Goal: Information Seeking & Learning: Learn about a topic

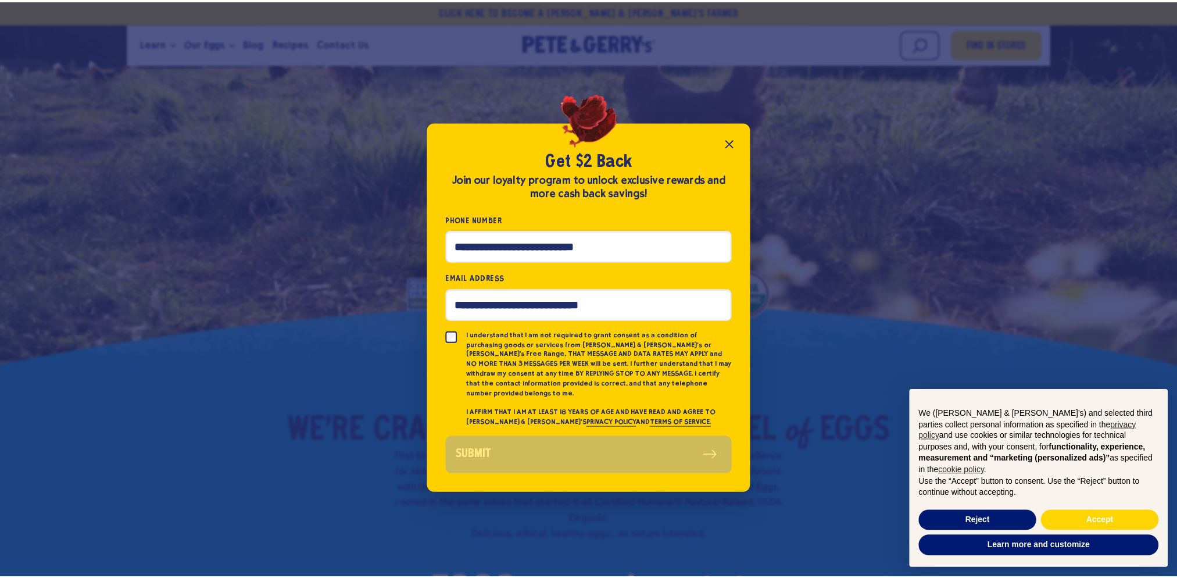
scroll to position [116, 0]
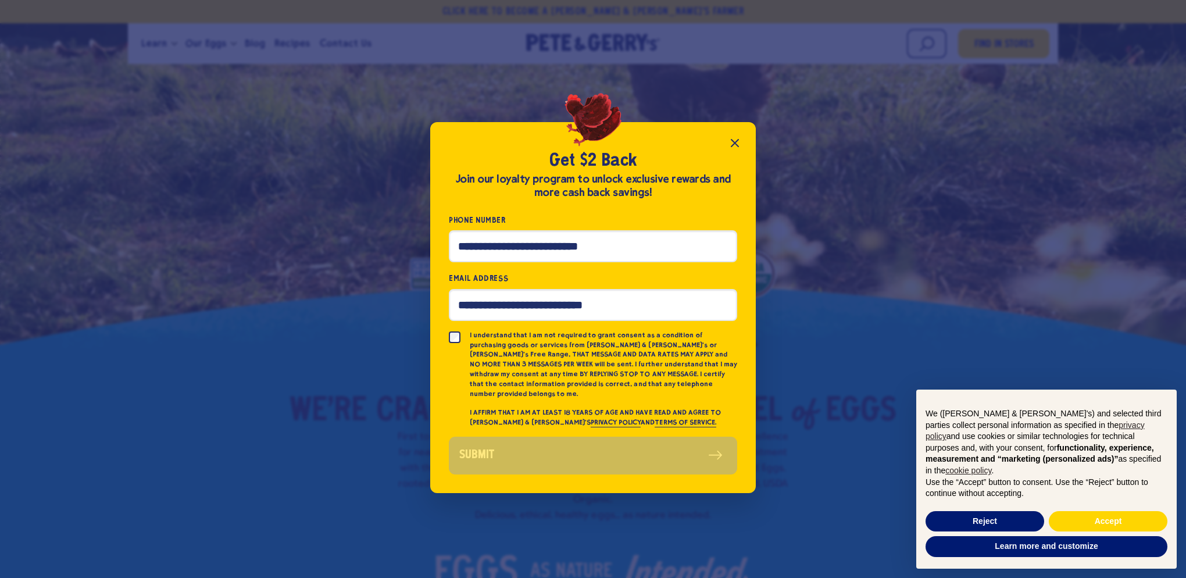
click at [741, 149] on icon "Close popup" at bounding box center [735, 143] width 14 height 14
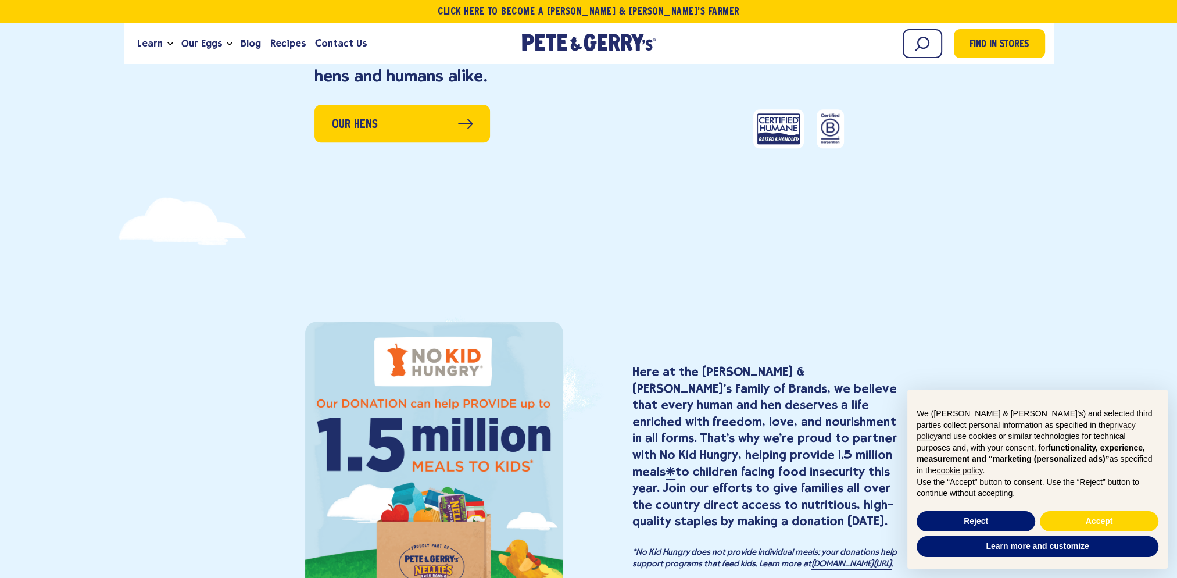
scroll to position [1744, 0]
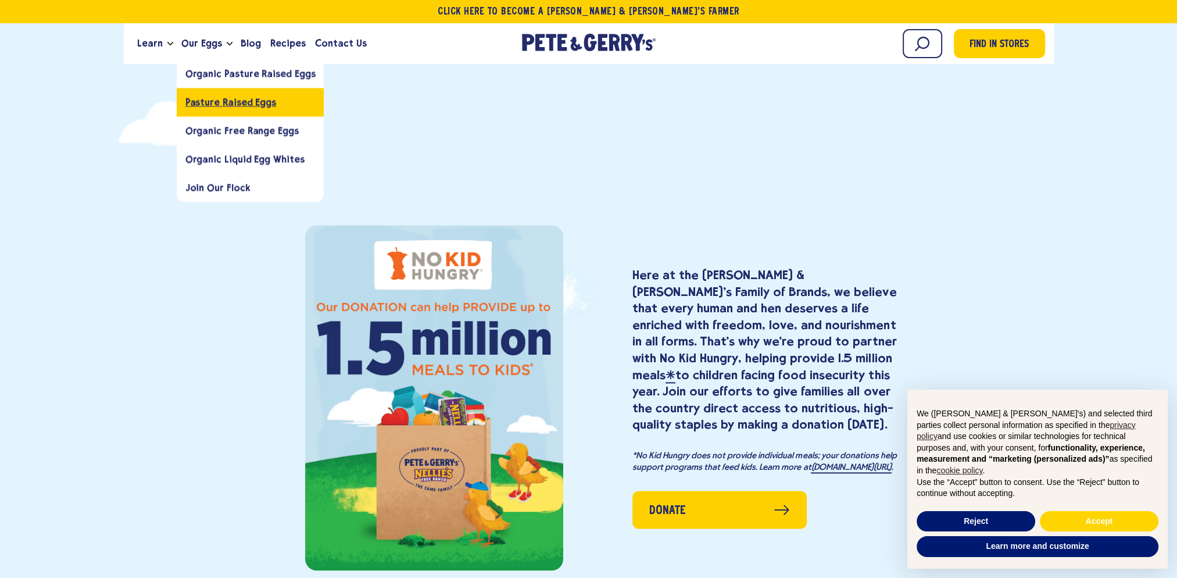
click at [235, 105] on span "Pasture Raised Eggs" at bounding box center [230, 101] width 91 height 11
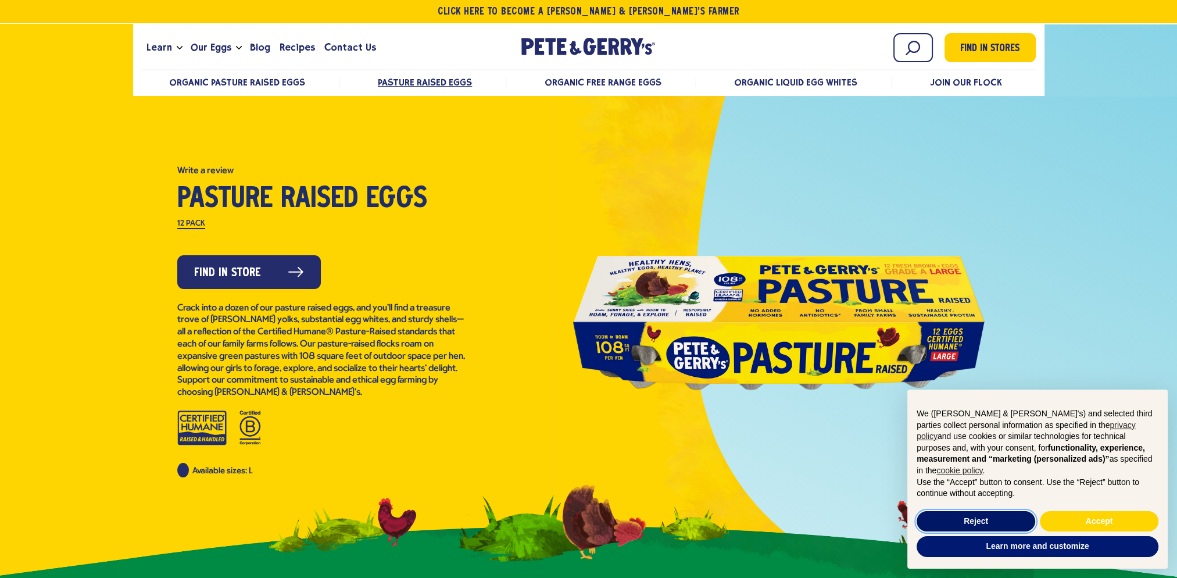
click at [963, 522] on button "Reject" at bounding box center [976, 521] width 119 height 21
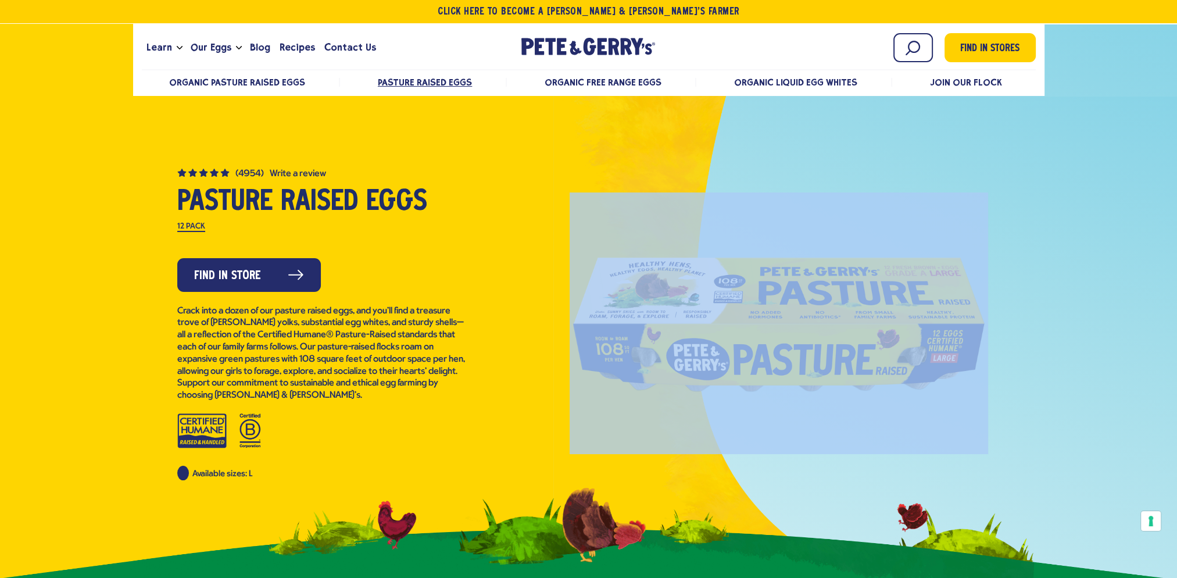
drag, startPoint x: 560, startPoint y: 239, endPoint x: 955, endPoint y: 359, distance: 413.0
click at [955, 359] on div at bounding box center [779, 323] width 532 height 262
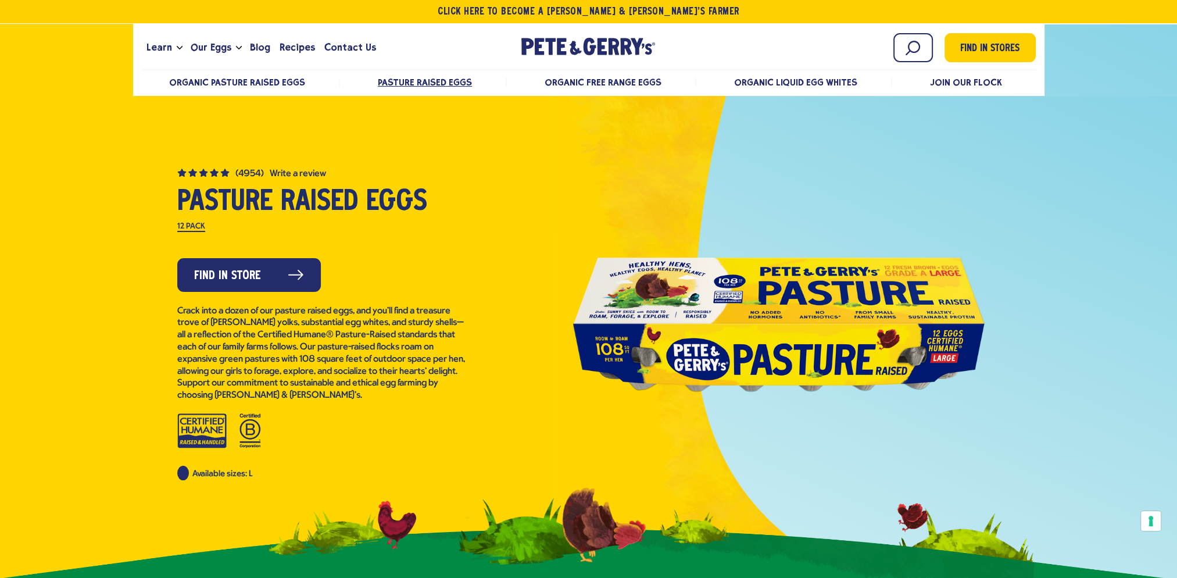
drag, startPoint x: 955, startPoint y: 359, endPoint x: 1134, endPoint y: 334, distance: 180.8
click at [1134, 334] on div at bounding box center [588, 310] width 1177 height 572
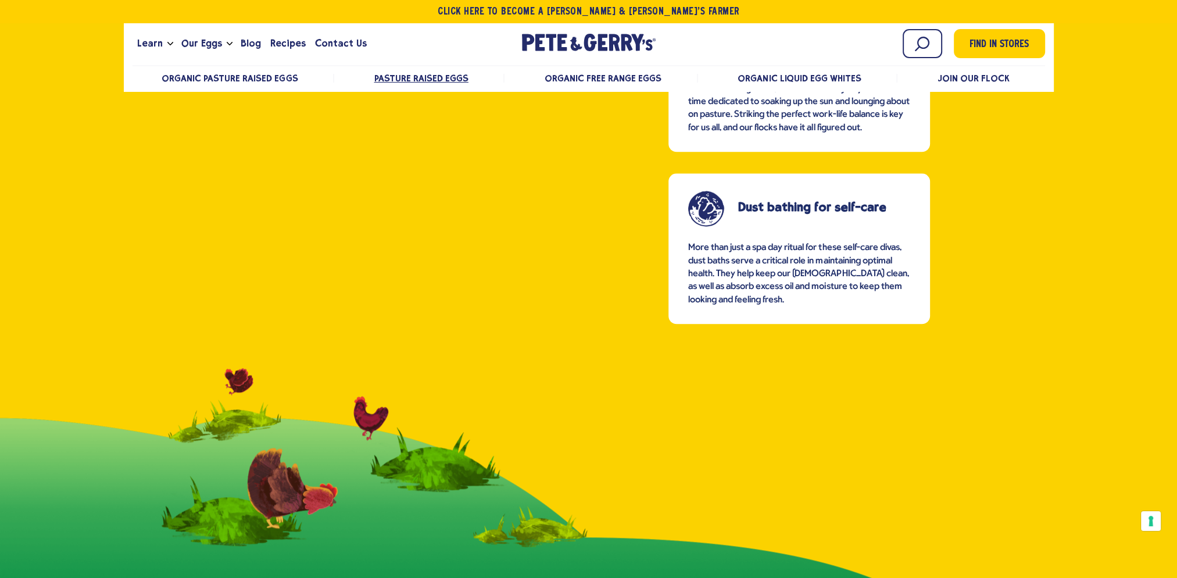
scroll to position [1628, 0]
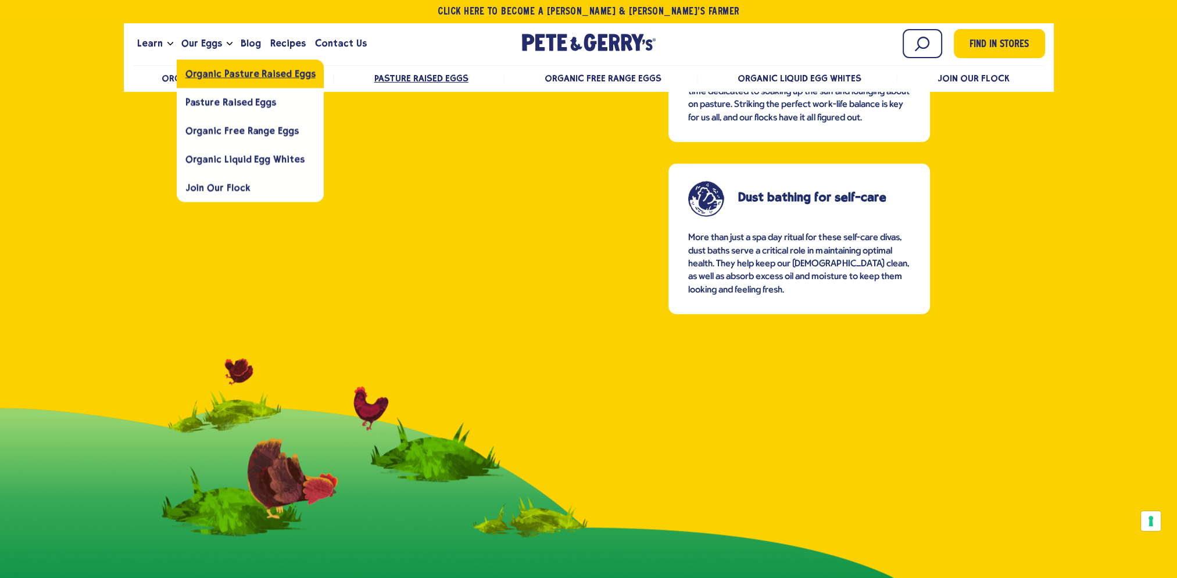
click at [247, 73] on span "Organic Pasture Raised Eggs" at bounding box center [250, 73] width 130 height 11
